Goal: Transaction & Acquisition: Purchase product/service

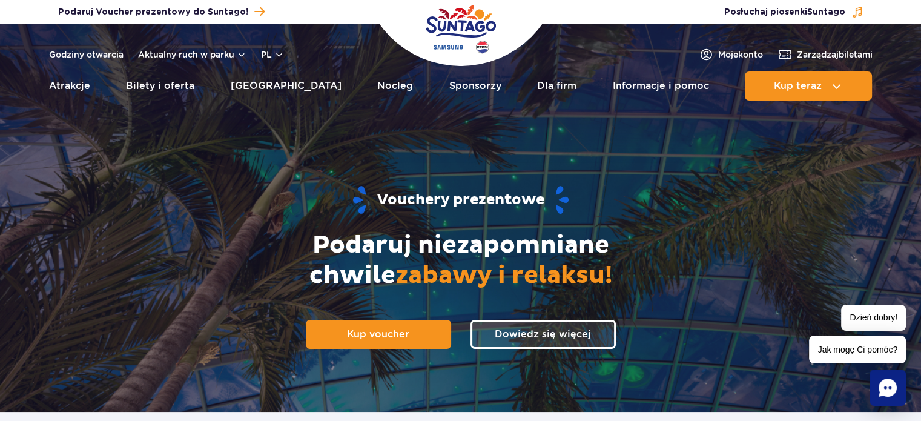
click at [354, 339] on span "Kup voucher" at bounding box center [378, 334] width 62 height 12
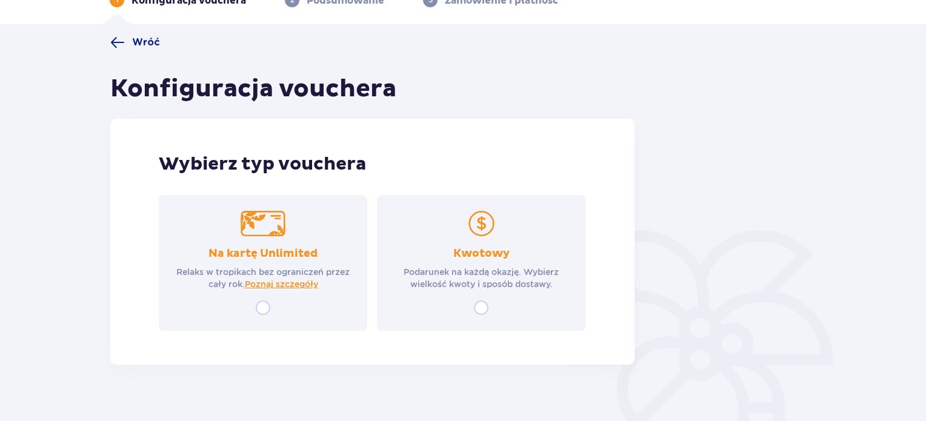
scroll to position [87, 0]
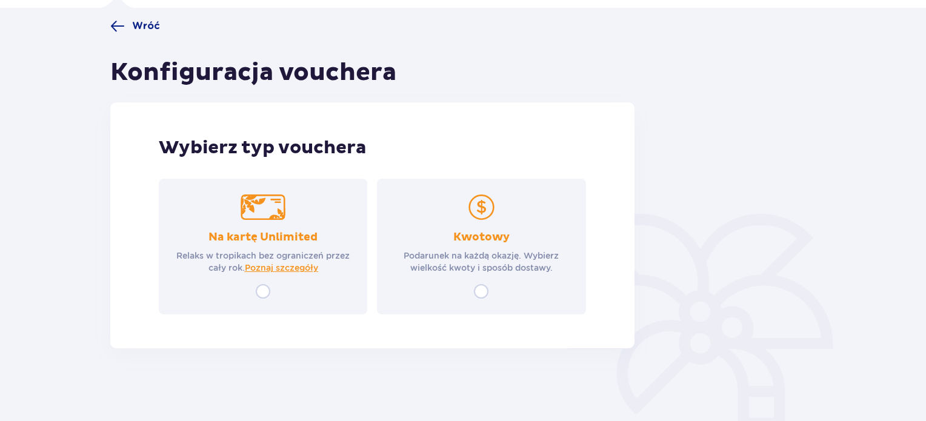
click at [485, 292] on input "radio" at bounding box center [481, 291] width 15 height 15
radio input "true"
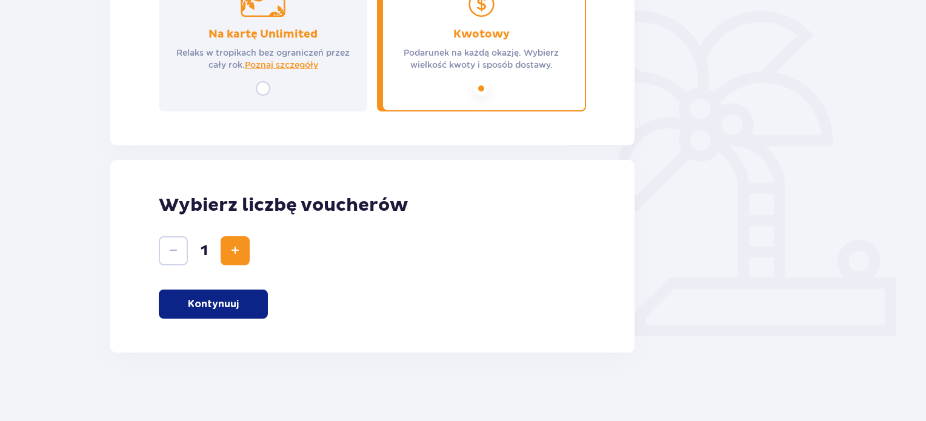
scroll to position [293, 0]
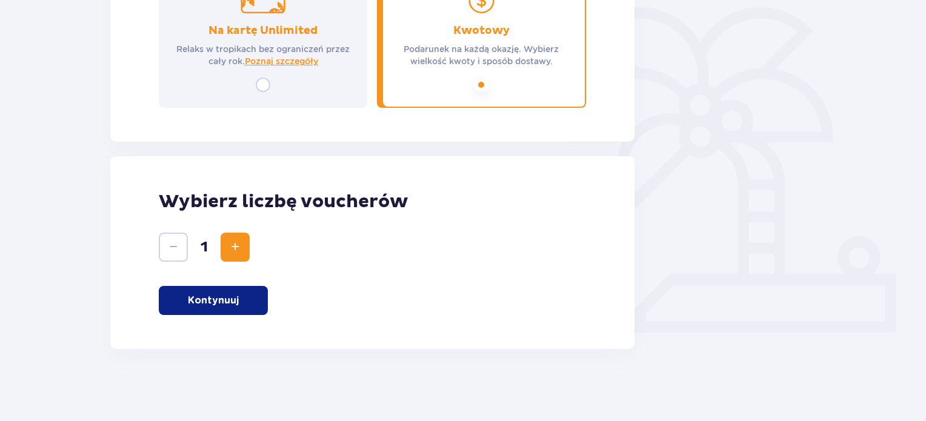
click at [234, 253] on span "Zwiększ" at bounding box center [235, 247] width 15 height 15
click at [234, 302] on p "Kontynuuj" at bounding box center [213, 300] width 51 height 13
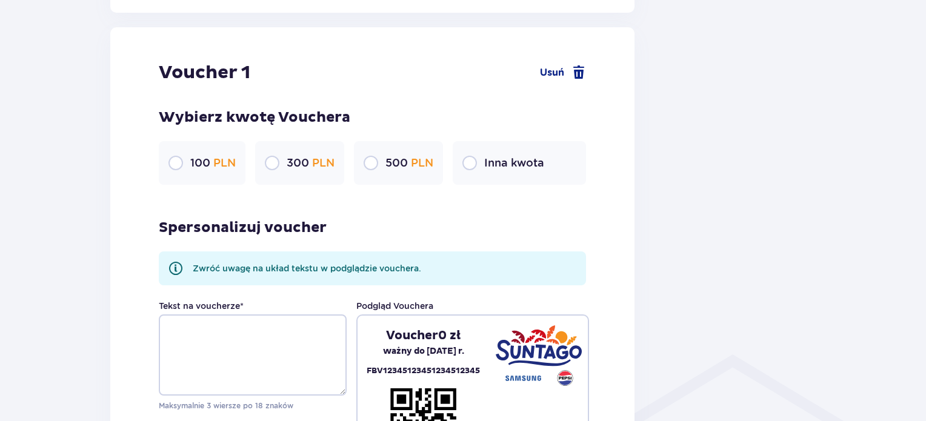
scroll to position [642, 0]
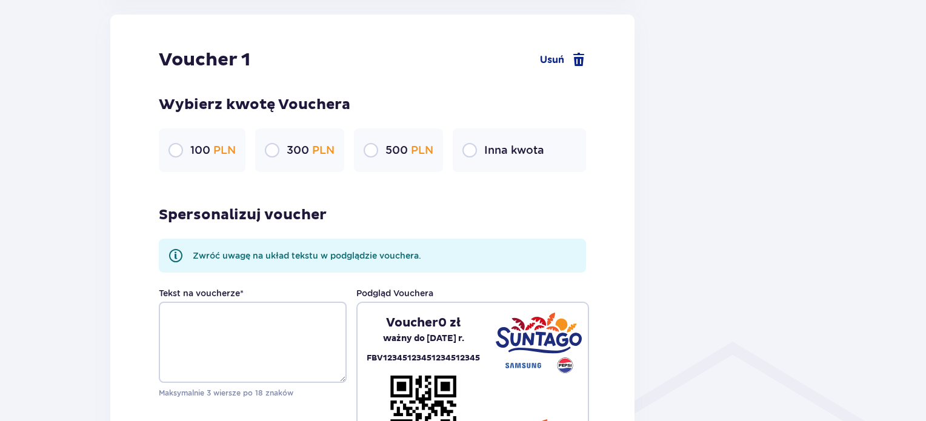
click at [473, 153] on input "radio" at bounding box center [469, 150] width 15 height 15
radio input "true"
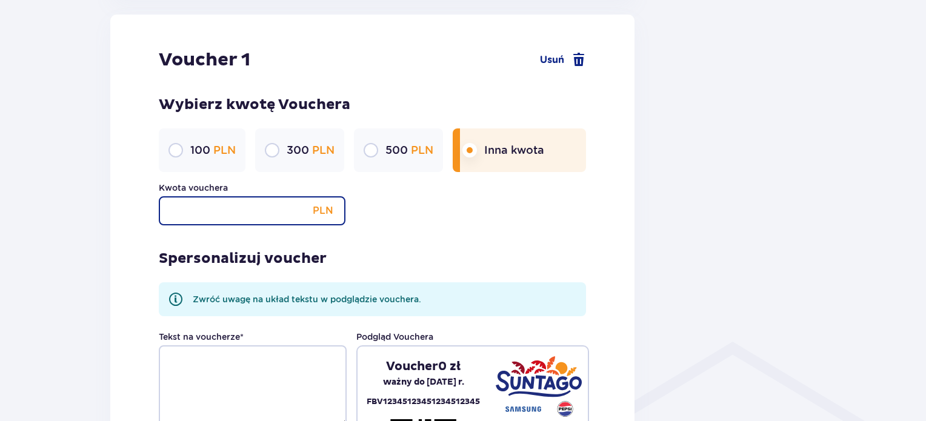
click at [249, 214] on input "Kwota vouchera" at bounding box center [252, 210] width 187 height 29
type input "120"
click at [394, 230] on div "Spersonalizuj voucher Zwróć uwagę na układ tekstu w podglądzie vouchera. Tekst …" at bounding box center [372, 360] width 427 height 270
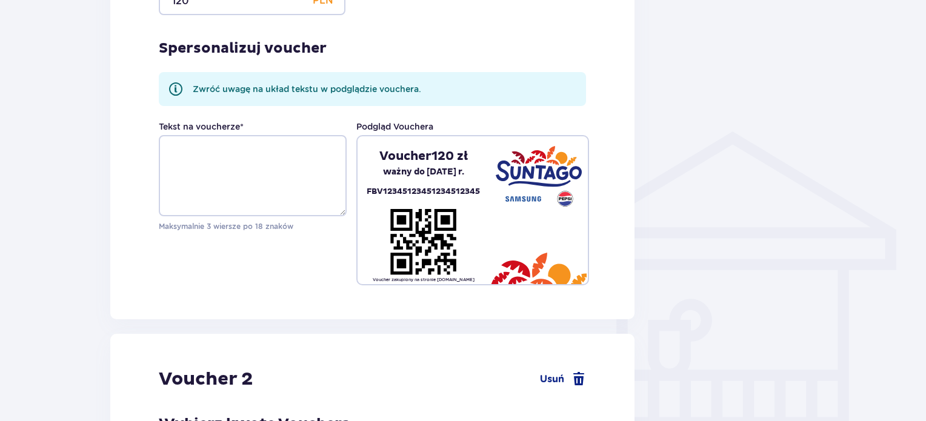
scroll to position [857, 0]
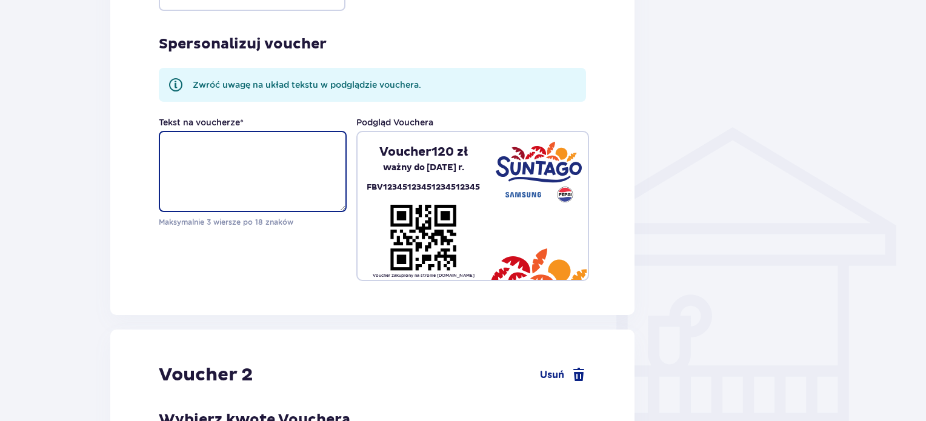
click at [264, 194] on textarea "Tekst na voucherze *" at bounding box center [253, 171] width 188 height 81
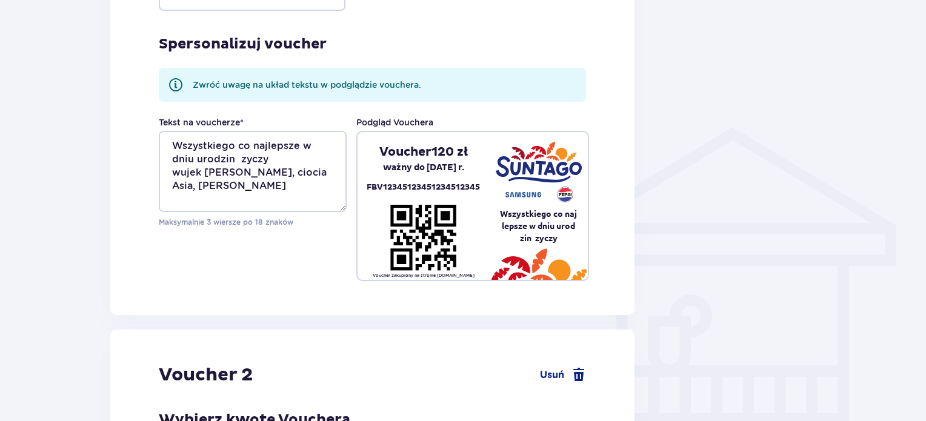
click at [293, 273] on div "Tekst na voucherze * Wszystkiego co najlepsze w dniu urodzin zyczy wujek Lukasz…" at bounding box center [372, 198] width 427 height 165
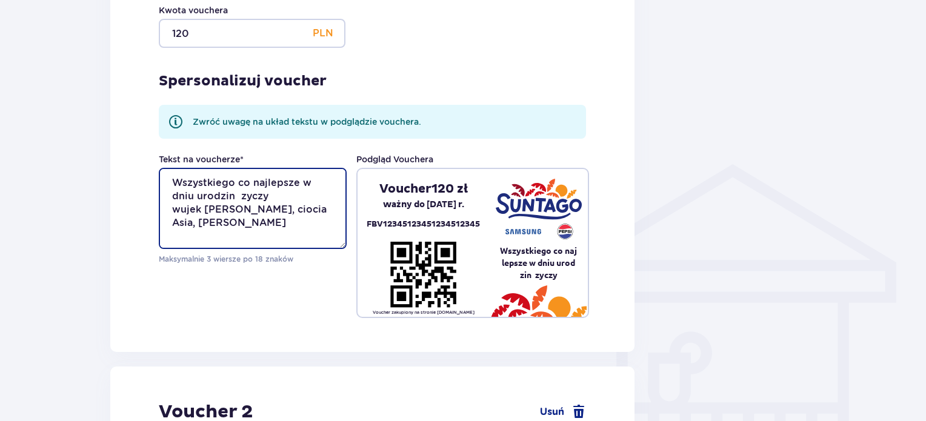
click at [234, 196] on textarea "Wszystkiego co najlepsze w dniu urodzin zyczy wujek Lukasz, ciocia Asia, Amelia…" at bounding box center [253, 208] width 188 height 81
click at [182, 181] on textarea "Wszystkiego co najlepsze w dniu urodzin zyczy wujek Lukasz, ciocia Asia, Amelia…" at bounding box center [253, 208] width 188 height 81
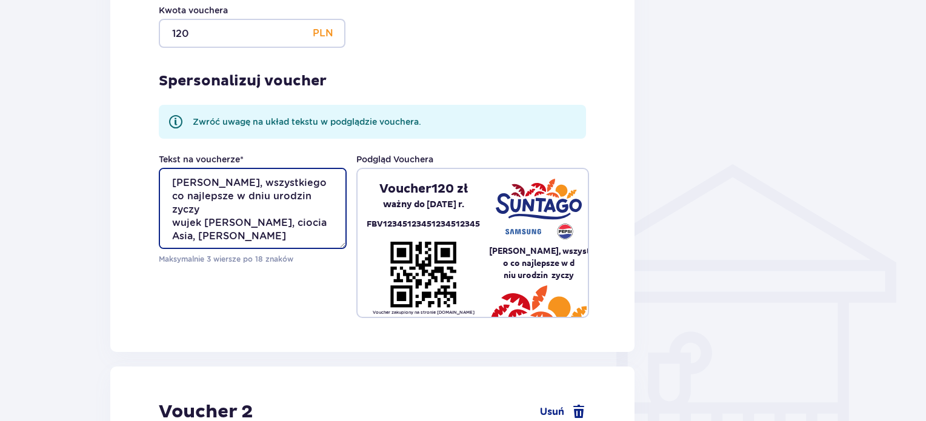
click at [208, 181] on textarea "Blanka, wszystkiego co najlepsze w dniu urodzin zyczy wujek Lukasz, ciocia Asia…" at bounding box center [253, 208] width 188 height 81
click at [277, 213] on textarea "Blanka, wszystkiego co najlepsze w dniu urodzin zyczy wujek Lukasz, ciocia Asia…" at bounding box center [253, 208] width 188 height 81
drag, startPoint x: 244, startPoint y: 235, endPoint x: 170, endPoint y: 185, distance: 89.6
click at [170, 185] on textarea "Blanka, wszystkiego co najlepsze w dniu urodzin zyczy ci wujek Lukasz, ciocia A…" at bounding box center [253, 208] width 188 height 81
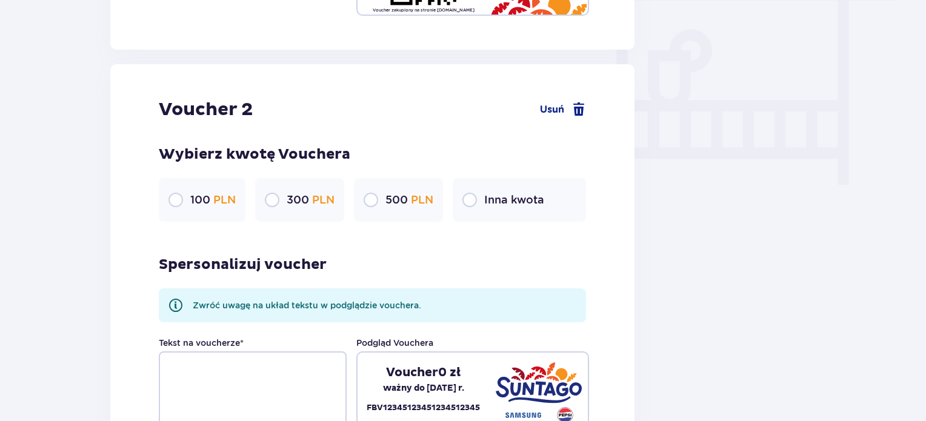
scroll to position [1152, 0]
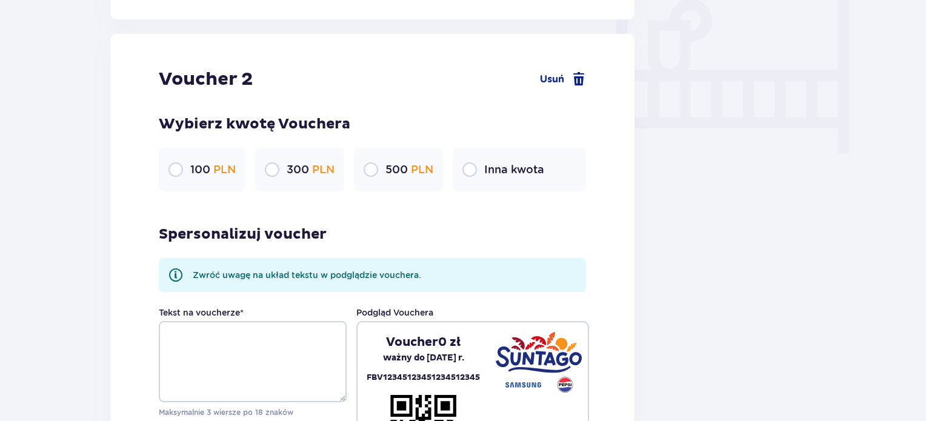
type textarea "Blanka, wszystkiego co najlepsze w dniu urodzin zyczy ci wujek Lukasz, ciocia A…"
click at [476, 167] on input "radio" at bounding box center [469, 169] width 15 height 15
radio input "true"
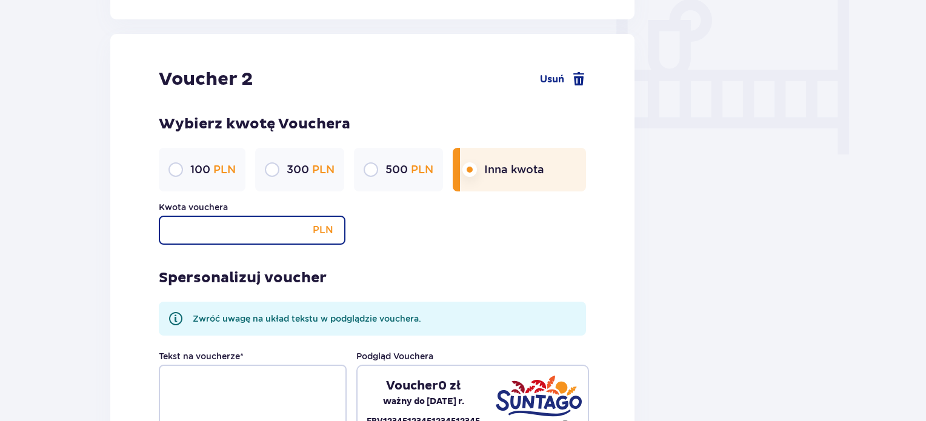
click at [264, 237] on input "Kwota vouchera" at bounding box center [252, 230] width 187 height 29
type input "120"
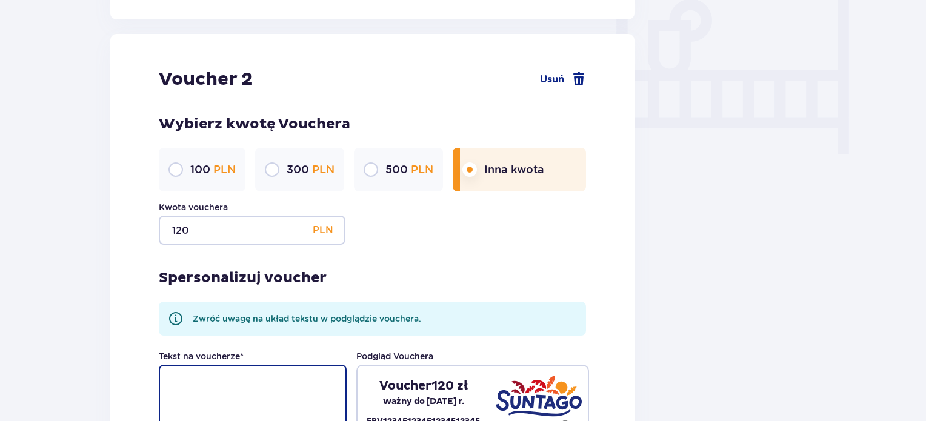
click at [240, 376] on textarea "Tekst na voucherze *" at bounding box center [253, 405] width 188 height 81
paste textarea "Blanka, wszystkiego co najlepsze w dniu urodzin zyczy ci wujek Lukasz, ciocia A…"
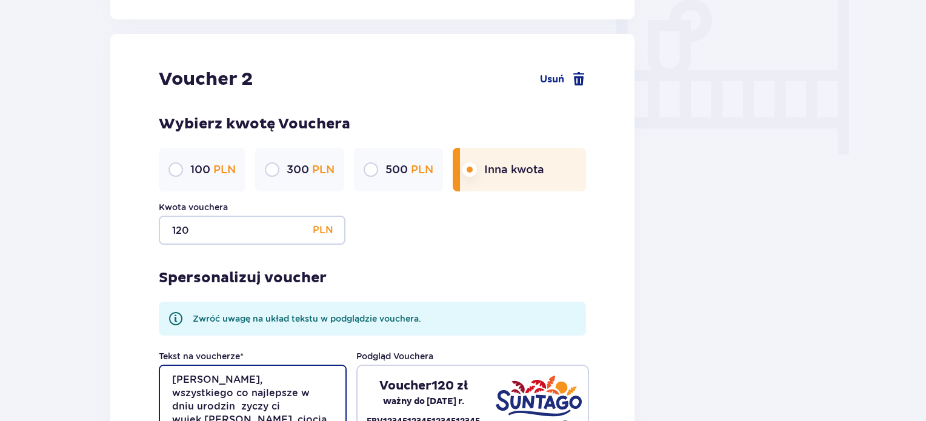
scroll to position [1170, 0]
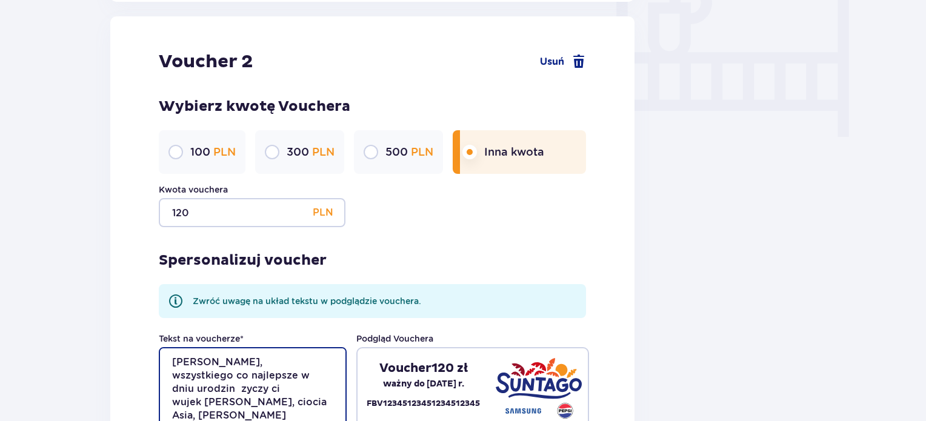
click at [210, 363] on textarea "Blanka, wszystkiego co najlepsze w dniu urodzin zyczy ci wujek Lukasz, ciocia A…" at bounding box center [253, 387] width 188 height 81
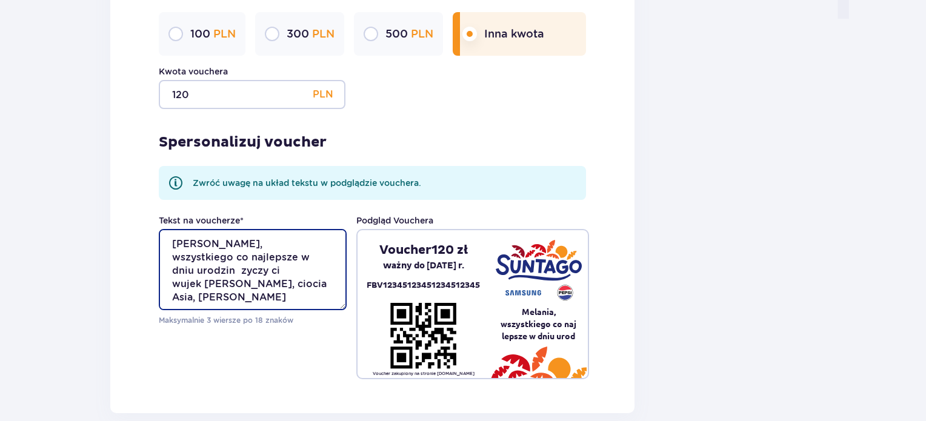
scroll to position [1342, 0]
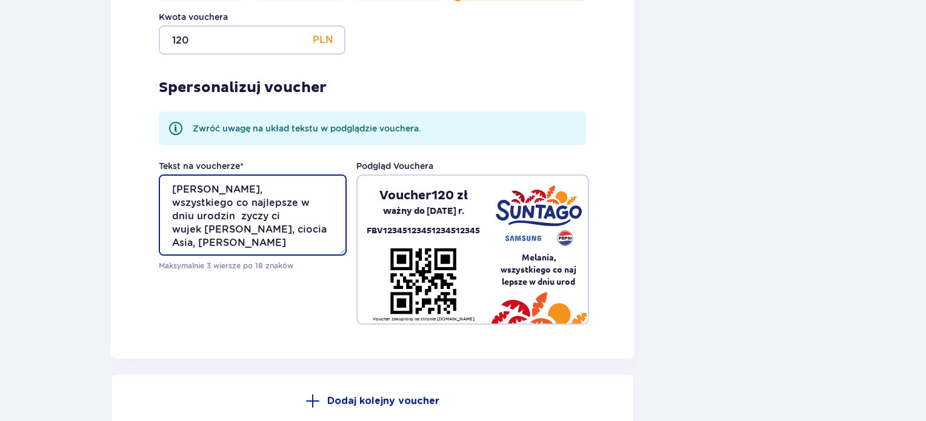
click at [285, 219] on textarea "Melania, wszystkiego co najlepsze w dniu urodzin zyczy ci wujek Lukasz, ciocia …" at bounding box center [253, 214] width 188 height 81
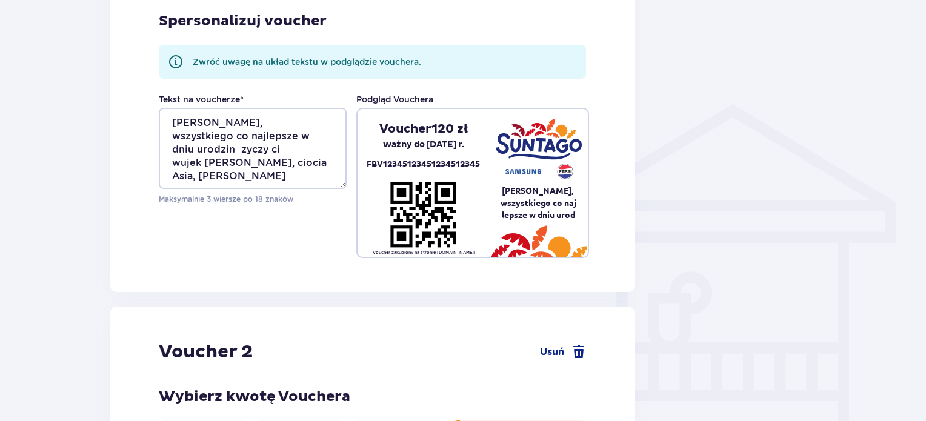
scroll to position [831, 0]
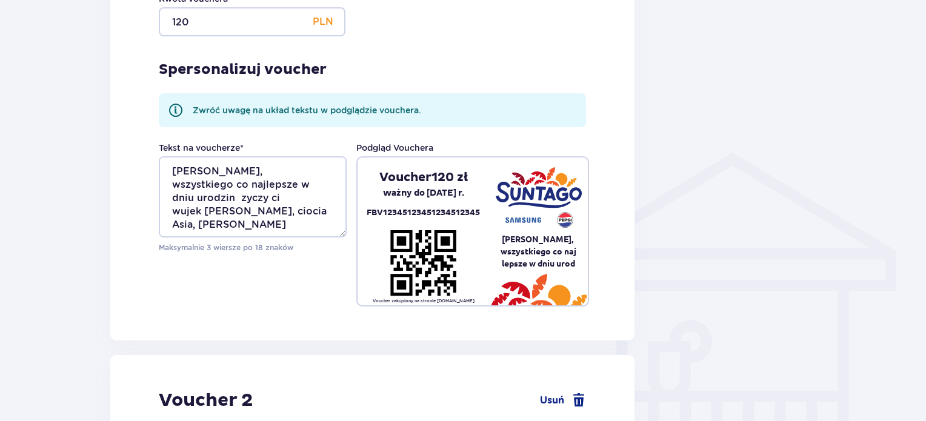
type textarea "Melania, wszystkiego co najlepsze w dniu urodzin zyczy wujek Lukasz, ciocia Asi…"
click at [291, 196] on textarea "Blanka, wszystkiego co najlepsze w dniu urodzin zyczy ci wujek Lukasz, ciocia A…" at bounding box center [253, 196] width 188 height 81
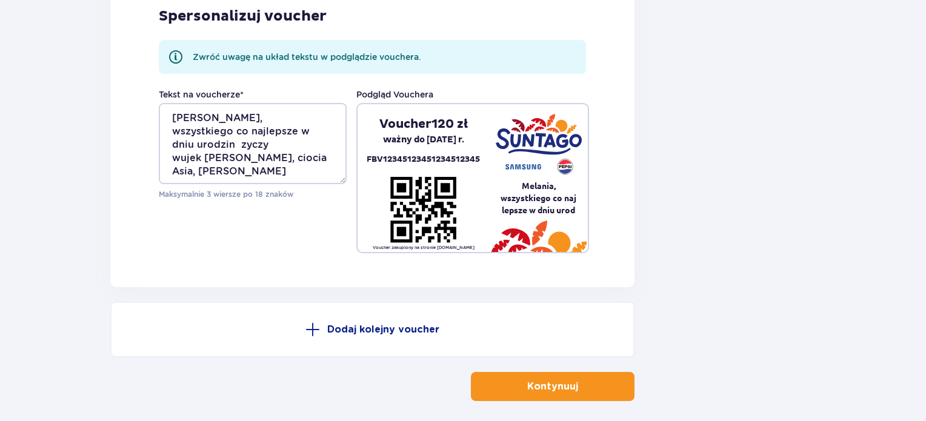
scroll to position [1466, 0]
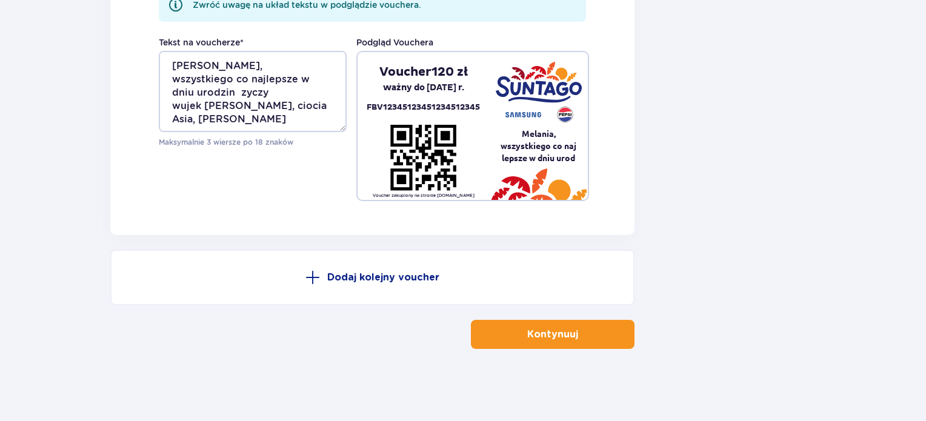
type textarea "Blanka, wszystkiego co najlepsze w dniu urodzin zyczy wujek Lukasz, ciocia Asia…"
click at [546, 341] on button "Kontynuuj" at bounding box center [553, 334] width 164 height 29
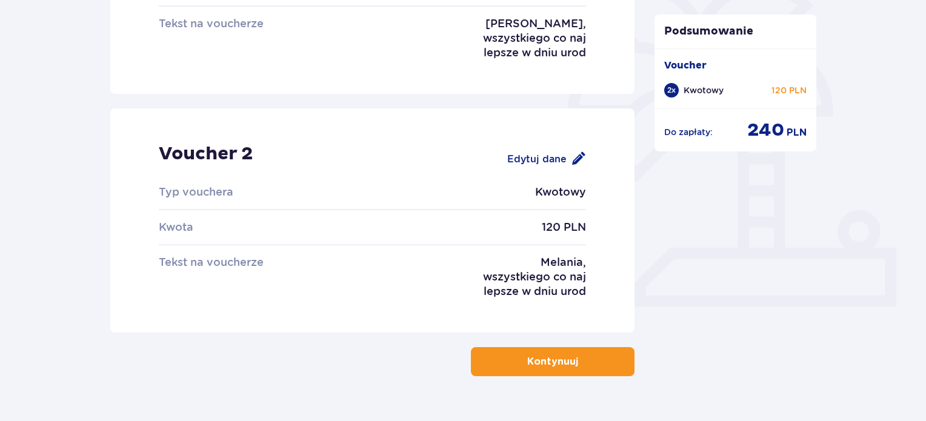
scroll to position [321, 0]
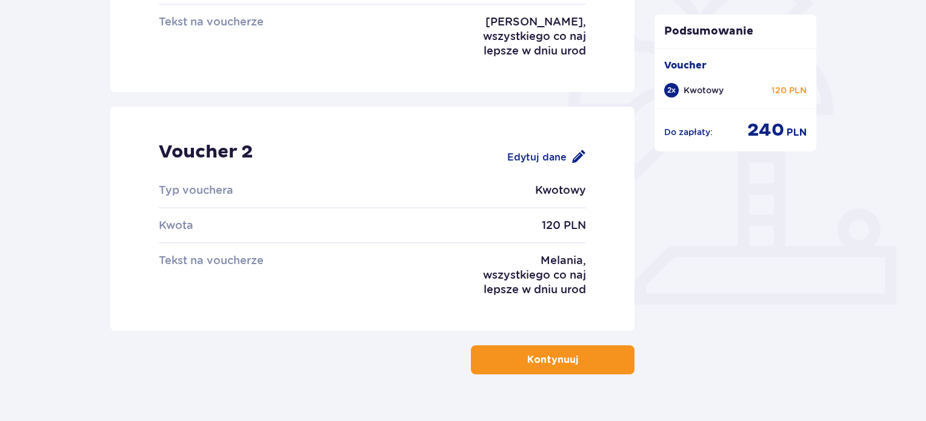
click at [563, 359] on p "Kontynuuj" at bounding box center [552, 359] width 51 height 13
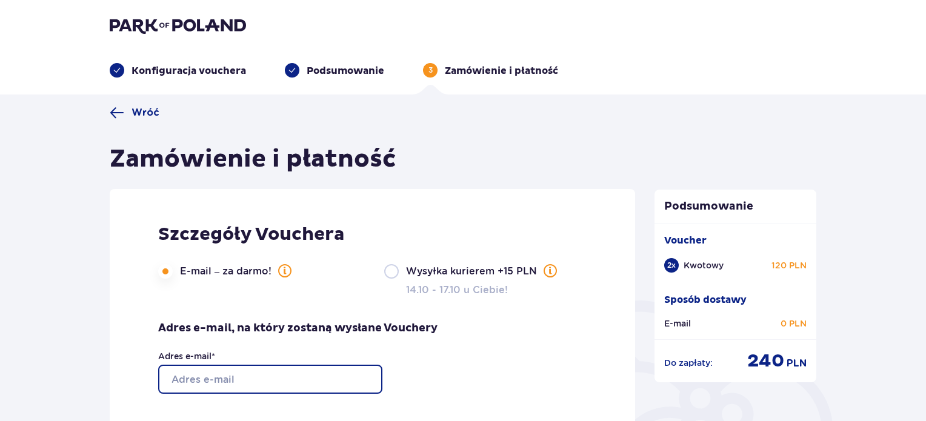
click at [345, 386] on input "Adres e-mail *" at bounding box center [270, 379] width 224 height 29
type input "[EMAIL_ADDRESS][PERSON_NAME][DOMAIN_NAME]"
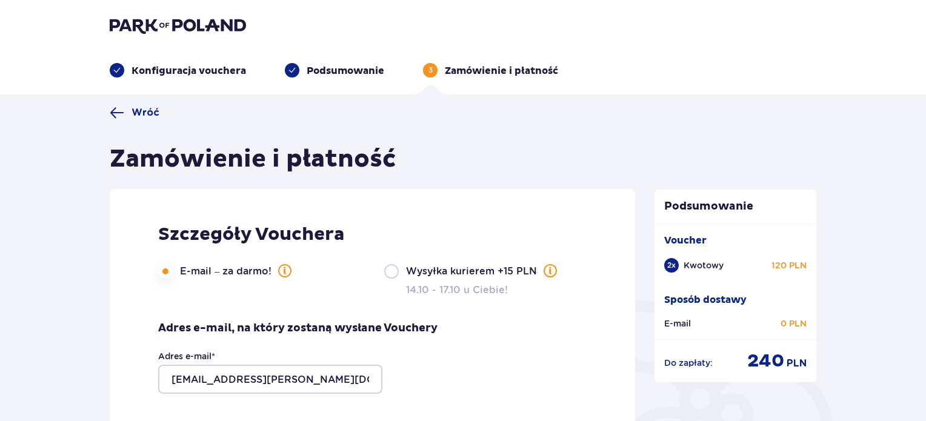
type input "Joanna"
type input "Szewczyk-Warowny"
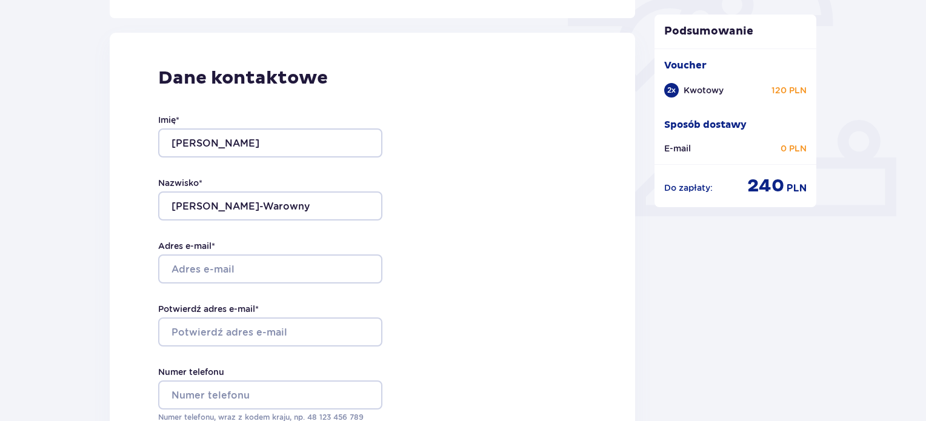
scroll to position [479, 0]
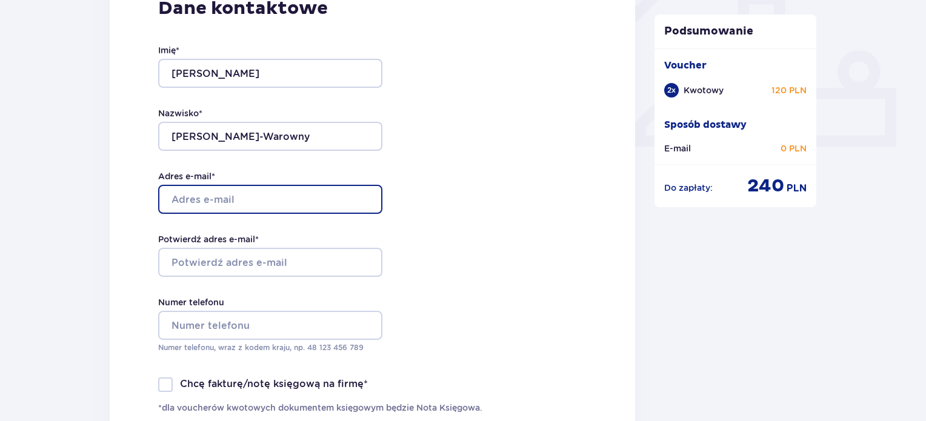
click at [317, 208] on input "Adres e-mail *" at bounding box center [270, 199] width 224 height 29
type input "[EMAIL_ADDRESS][PERSON_NAME][DOMAIN_NAME]"
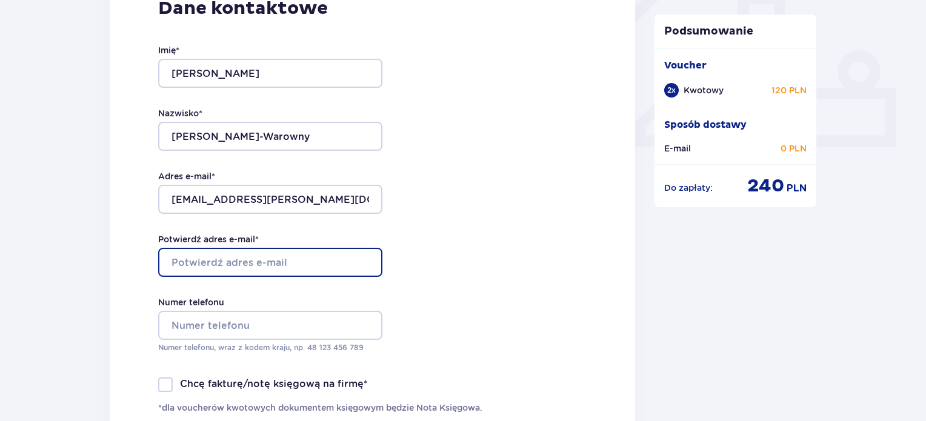
type input "[EMAIL_ADDRESS][PERSON_NAME][DOMAIN_NAME]"
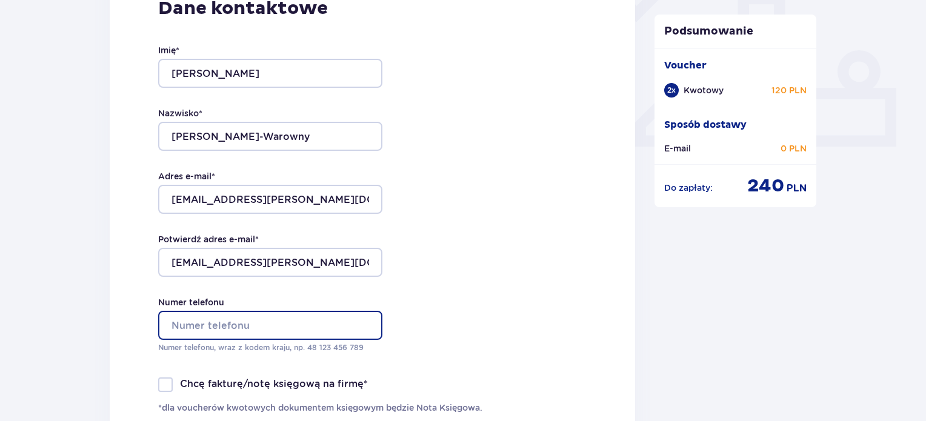
type input "01624559947"
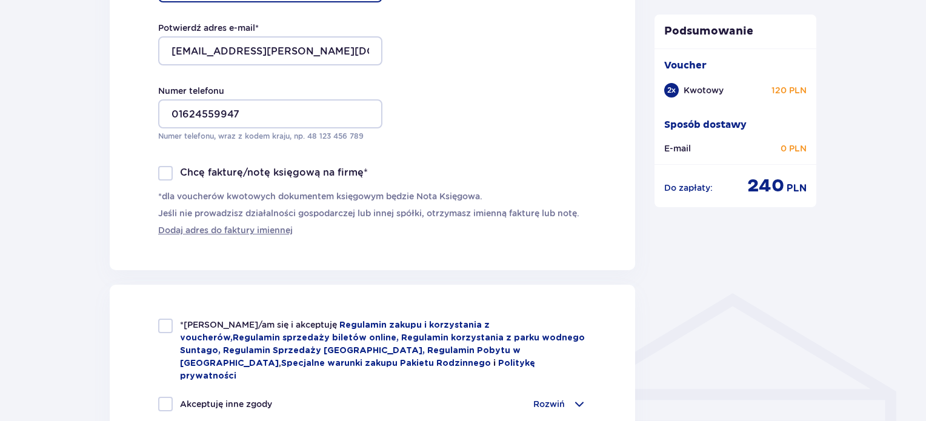
scroll to position [717, 0]
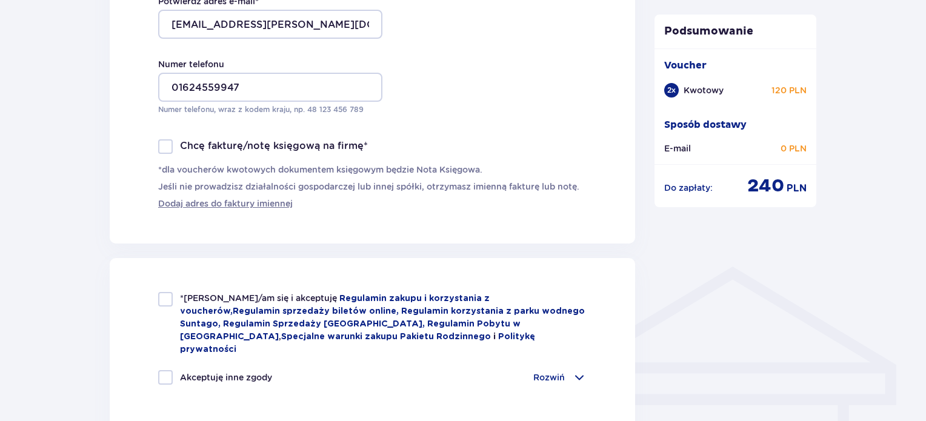
click at [167, 301] on div at bounding box center [165, 299] width 15 height 15
checkbox input "true"
click at [167, 370] on div at bounding box center [165, 377] width 15 height 15
checkbox input "true"
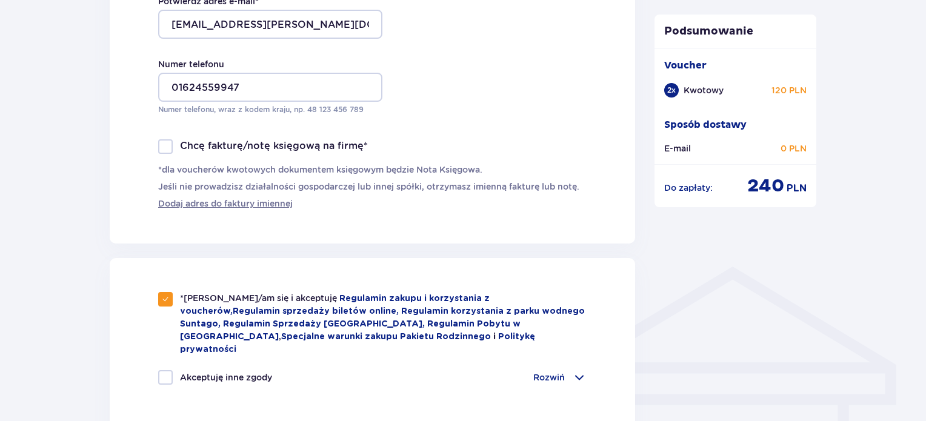
checkbox input "true"
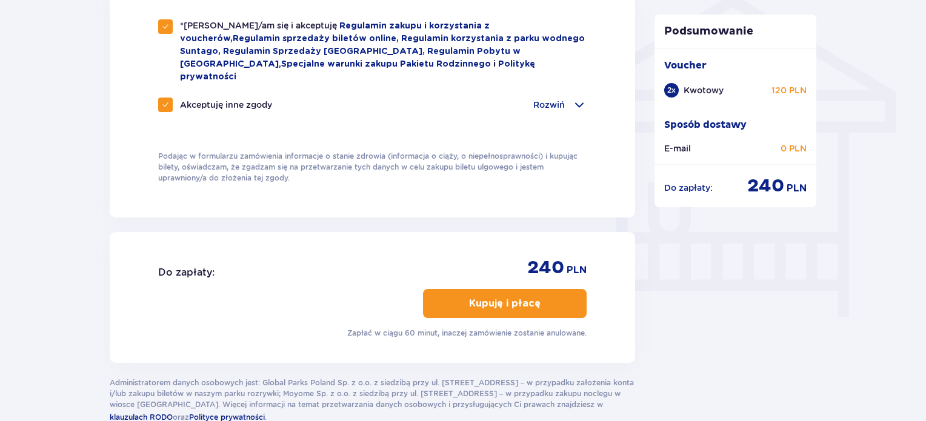
scroll to position [1049, 0]
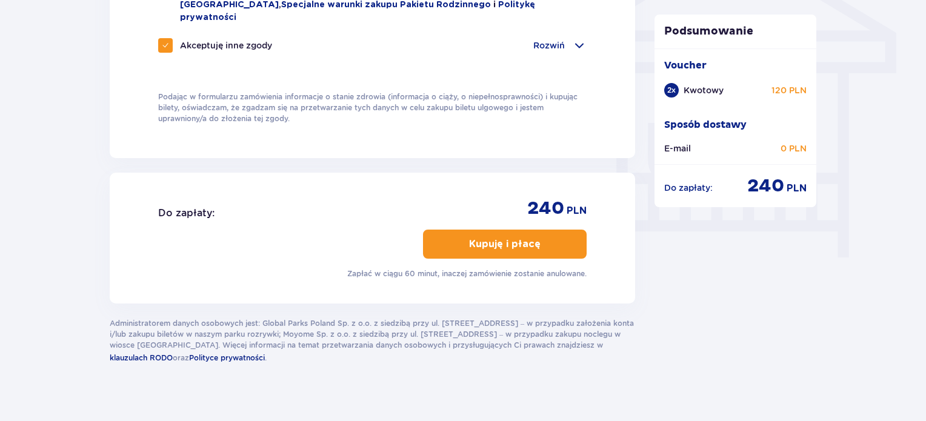
click at [509, 237] on p "Kupuję i płacę" at bounding box center [504, 243] width 71 height 13
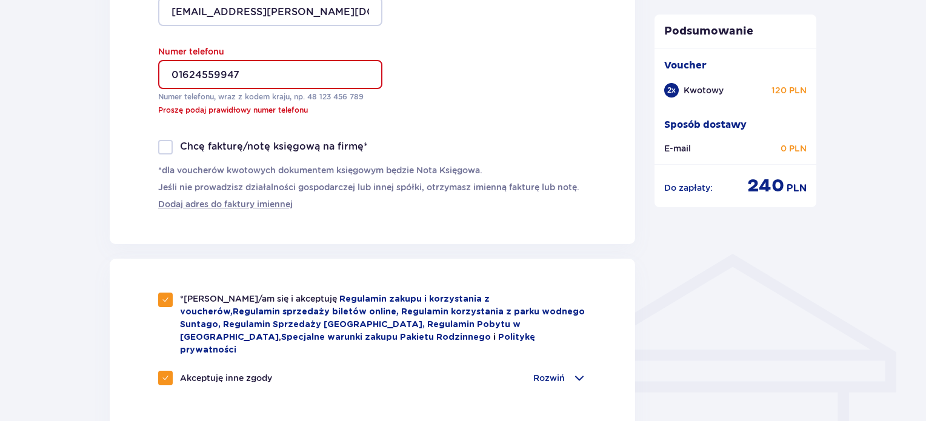
scroll to position [729, 0]
click at [179, 74] on input "01624559947" at bounding box center [270, 75] width 224 height 29
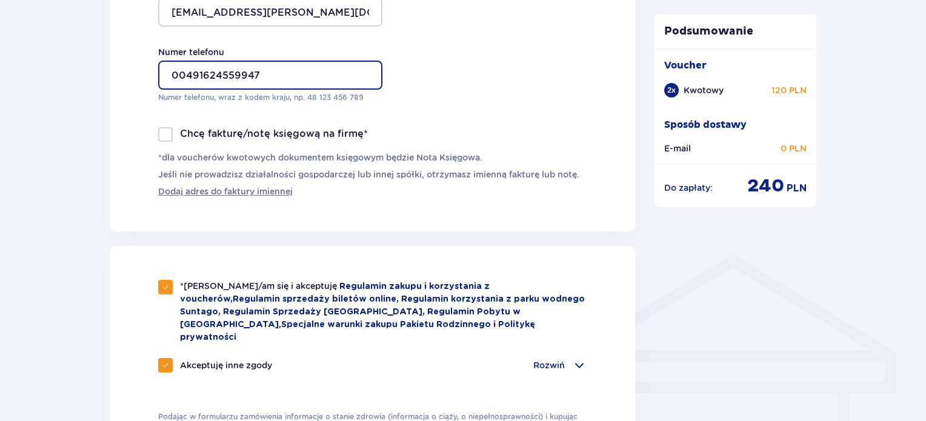
type input "00491624559947"
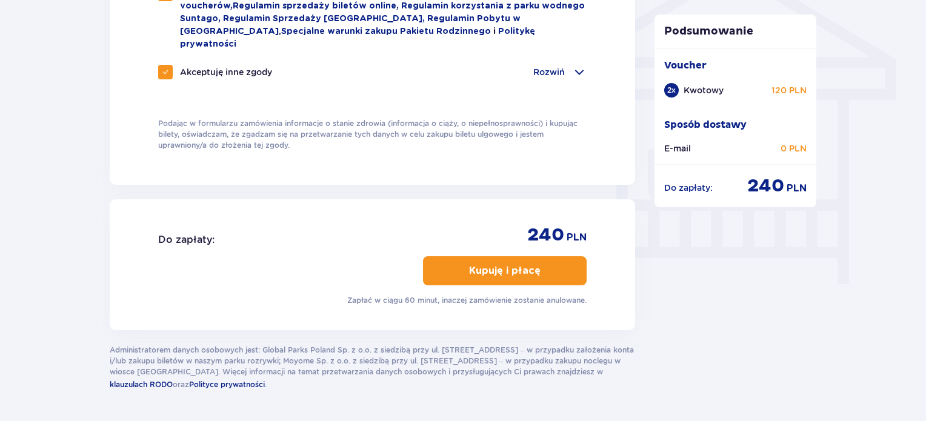
scroll to position [1026, 0]
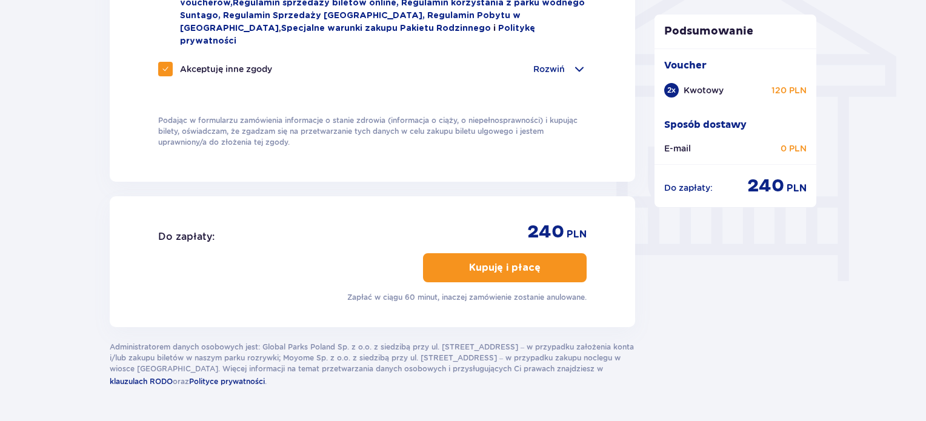
click at [508, 261] on p "Kupuję i płacę" at bounding box center [504, 267] width 71 height 13
